Goal: Complete application form

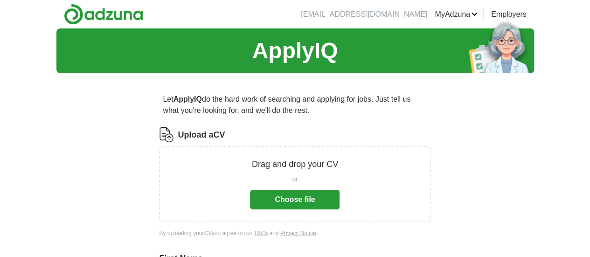
click at [311, 199] on button "Choose file" at bounding box center [295, 200] width 90 height 20
click at [272, 197] on button "Choose file" at bounding box center [295, 200] width 90 height 20
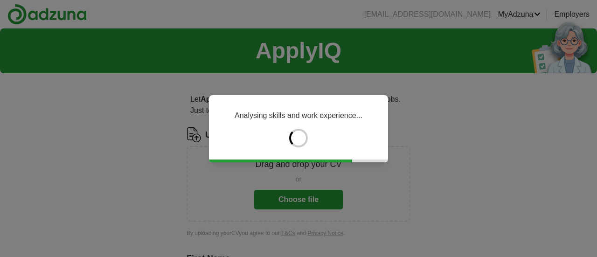
click at [293, 114] on p "Analysing skills and work experience..." at bounding box center [299, 115] width 128 height 11
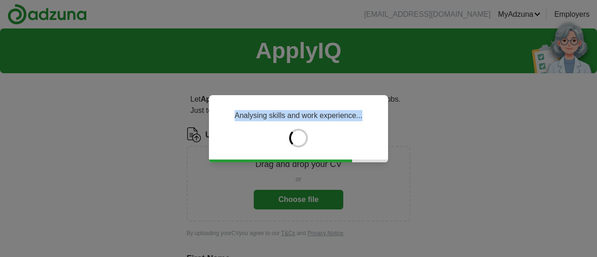
click at [293, 114] on p "Analysing skills and work experience..." at bounding box center [299, 115] width 128 height 11
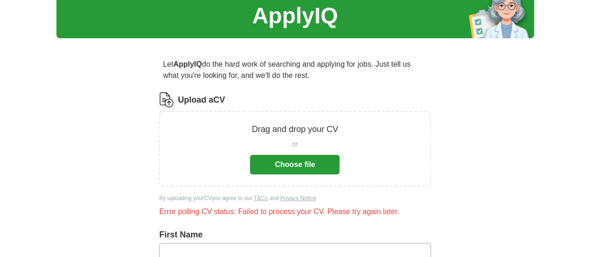
scroll to position [93, 0]
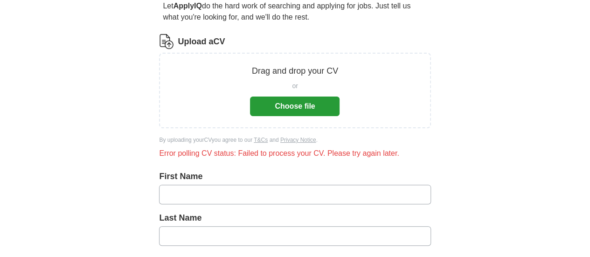
click at [316, 113] on button "Choose file" at bounding box center [295, 107] width 90 height 20
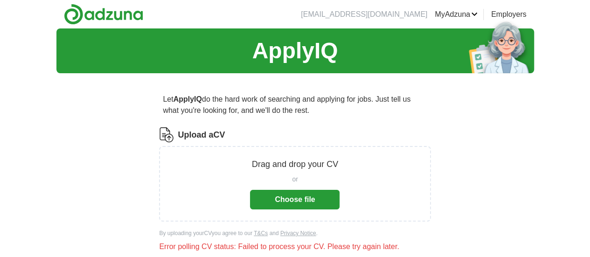
scroll to position [187, 0]
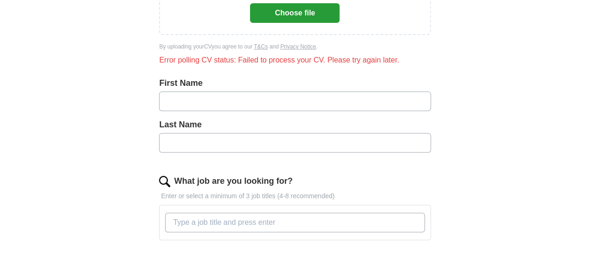
click at [254, 107] on input "text" at bounding box center [295, 101] width 272 height 20
type input "**********"
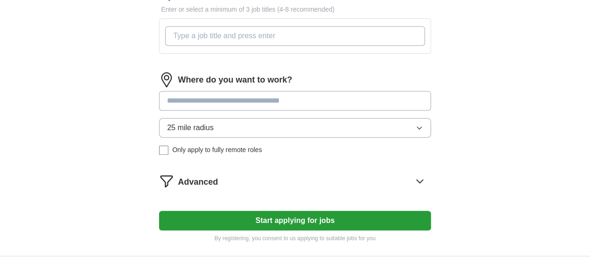
scroll to position [485, 0]
